Goal: Navigation & Orientation: Find specific page/section

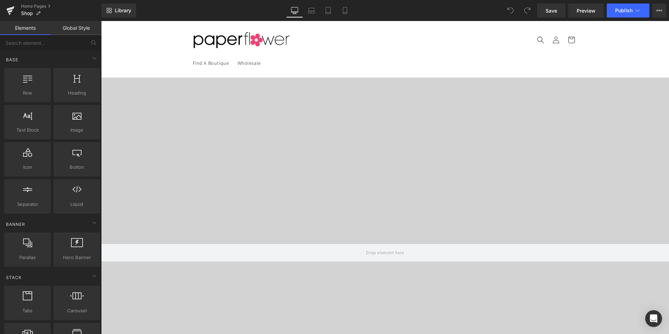
click at [461, 174] on video at bounding box center [385, 233] width 622 height 311
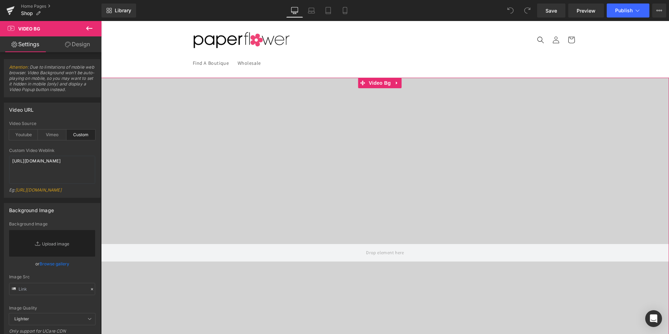
click at [379, 82] on span "Video Bg" at bounding box center [380, 83] width 26 height 10
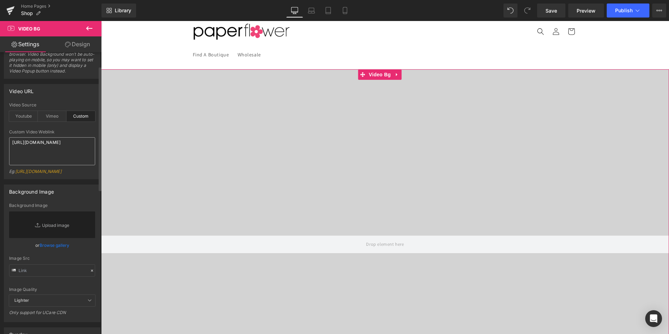
scroll to position [35, 0]
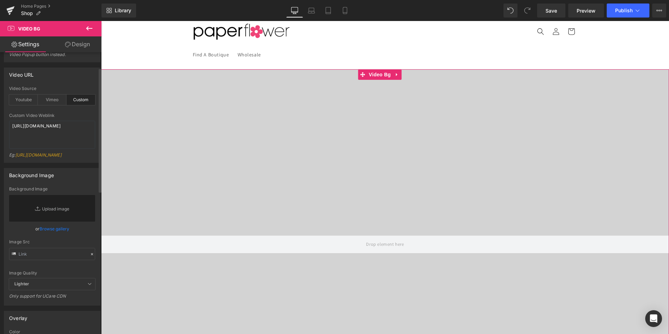
click at [58, 235] on link "Browse gallery" at bounding box center [55, 228] width 30 height 12
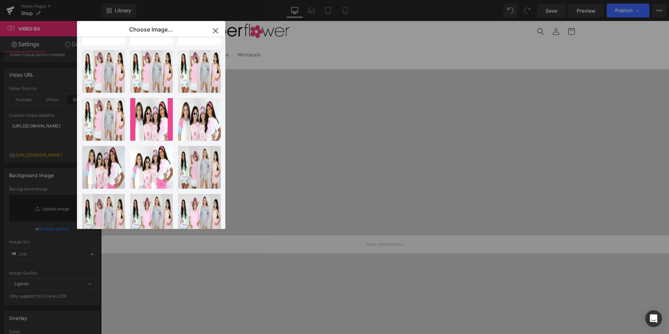
scroll to position [135, 0]
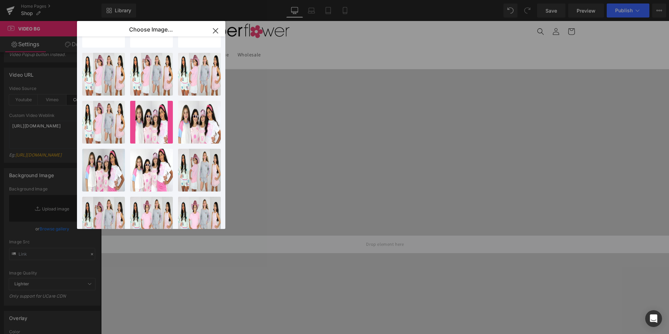
click at [217, 32] on icon "button" at bounding box center [215, 30] width 5 height 5
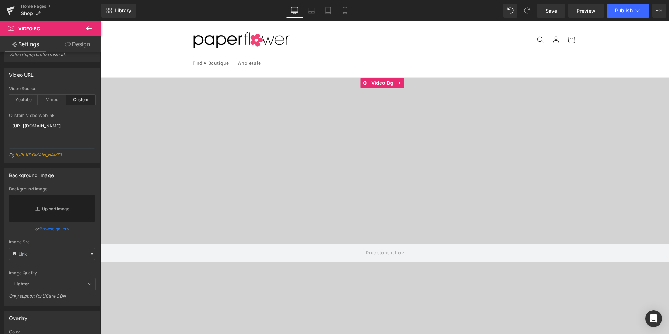
scroll to position [44, 0]
click at [31, 157] on link "[URL][DOMAIN_NAME]" at bounding box center [38, 154] width 46 height 5
click at [36, 7] on link "Home Pages" at bounding box center [61, 6] width 80 height 6
